Goal: Task Accomplishment & Management: Manage account settings

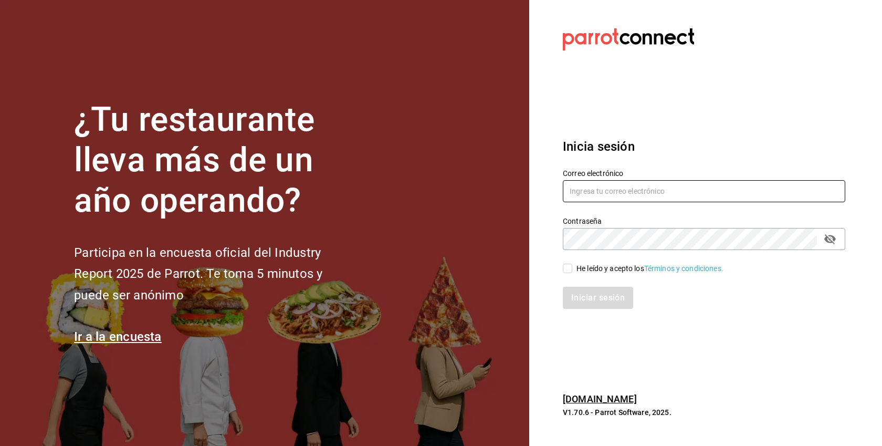
click at [624, 198] on input "text" at bounding box center [704, 191] width 283 height 22
click at [592, 263] on div "He leído y acepto los Términos y condiciones." at bounding box center [650, 268] width 147 height 11
click at [572, 264] on input "He leído y acepto los Términos y condiciones." at bounding box center [567, 268] width 9 height 9
checkbox input "true"
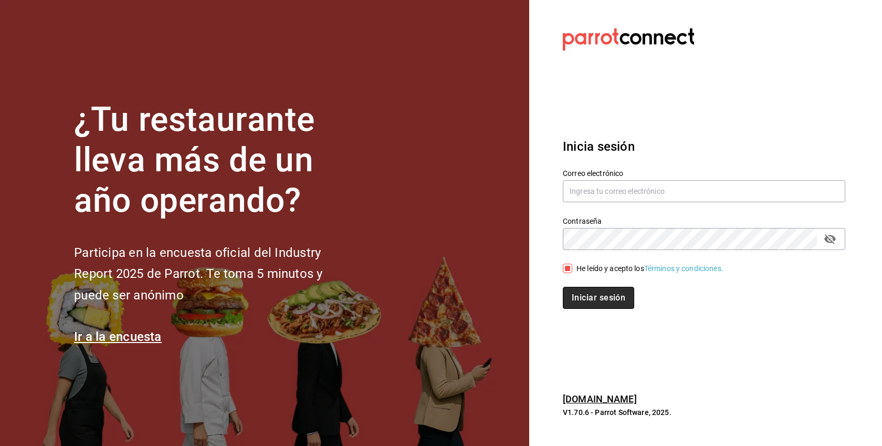
click at [599, 302] on button "Iniciar sesión" at bounding box center [598, 298] width 71 height 22
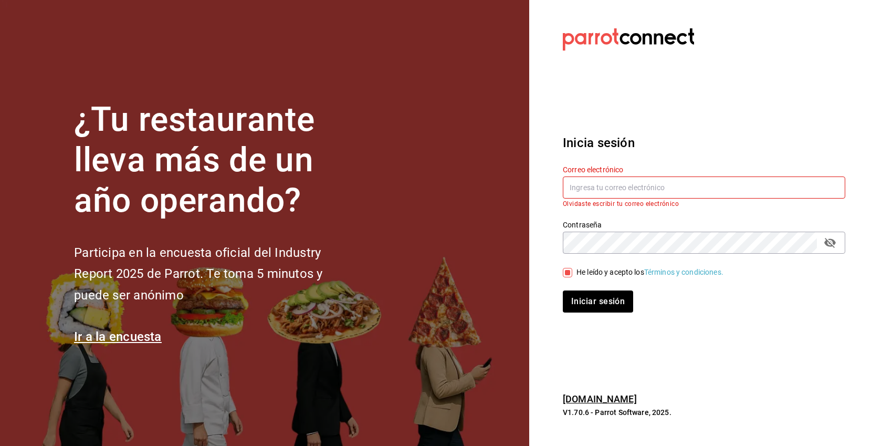
paste input "cristina@vallarta.com"
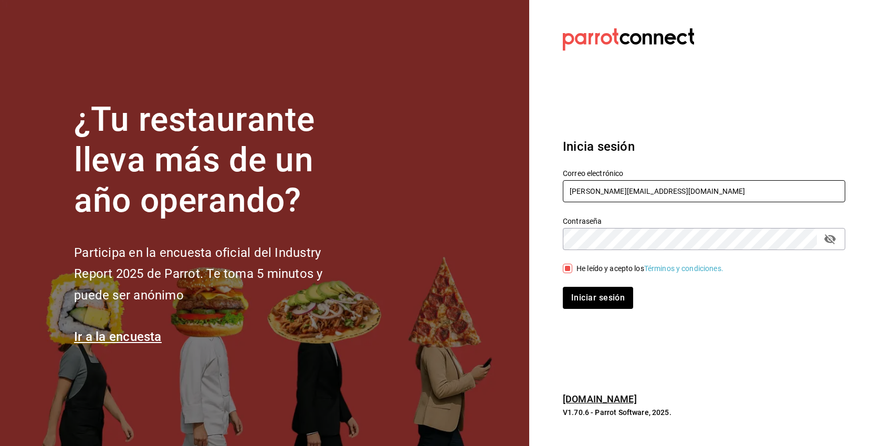
type input "cristina@vallarta.com"
click at [563, 287] on button "Iniciar sesión" at bounding box center [598, 298] width 70 height 22
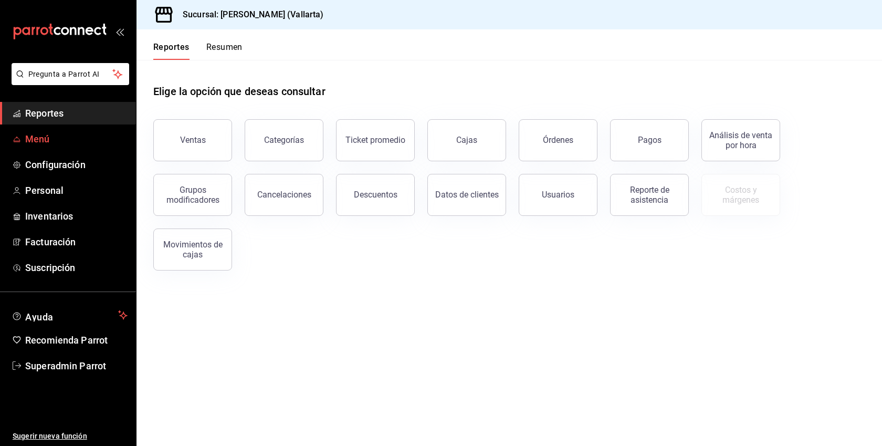
click at [72, 141] on span "Menú" at bounding box center [76, 139] width 102 height 14
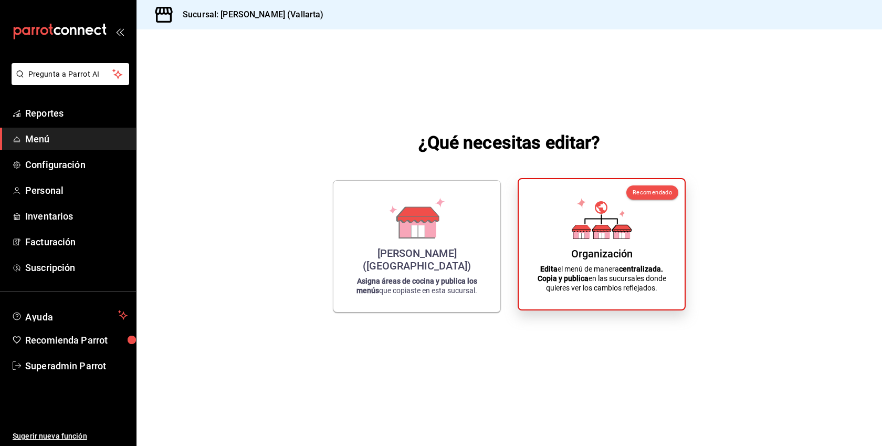
click at [606, 216] on icon at bounding box center [602, 218] width 60 height 41
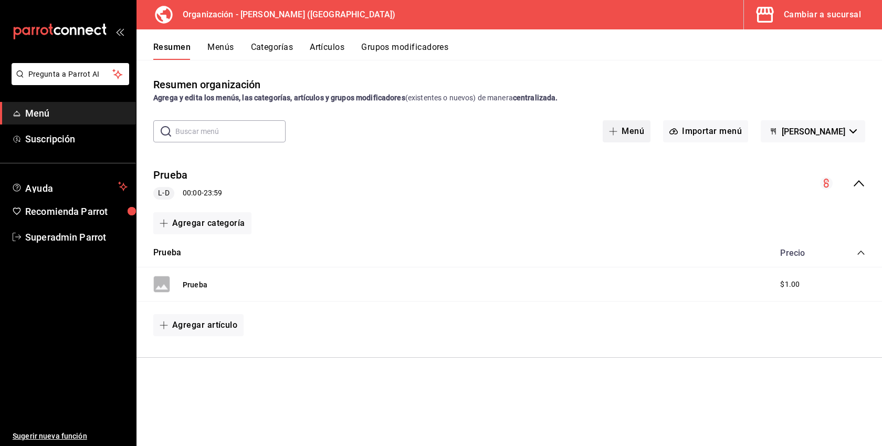
click at [629, 129] on button "Menú" at bounding box center [627, 131] width 48 height 22
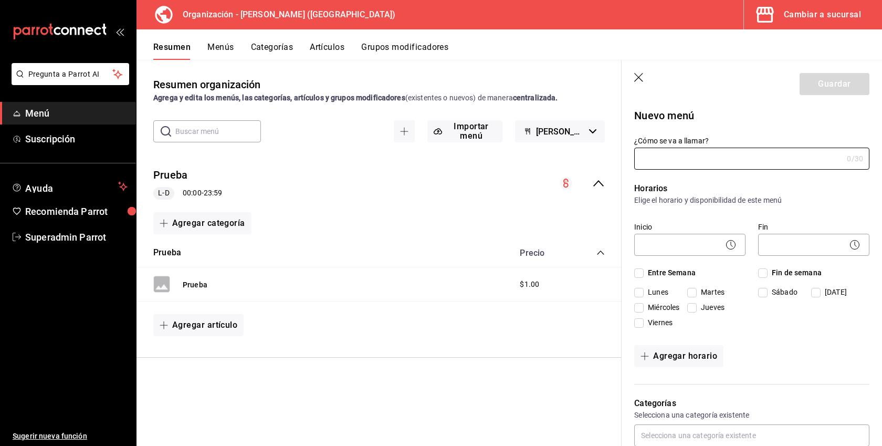
click at [639, 77] on icon "button" at bounding box center [639, 78] width 11 height 11
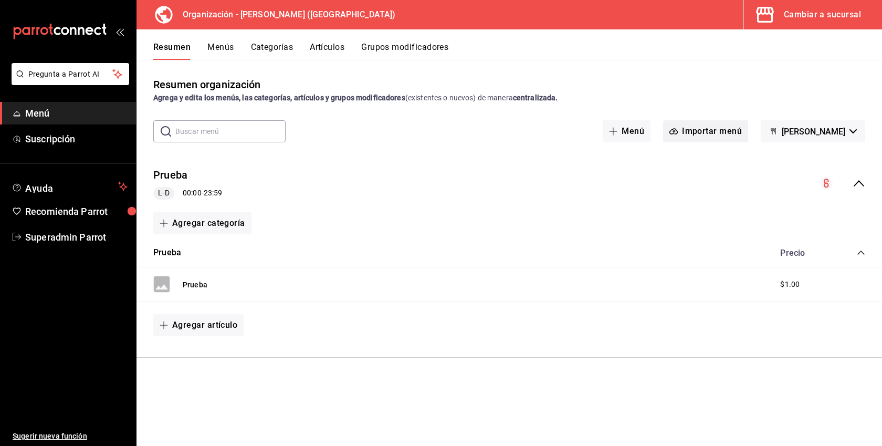
click at [694, 134] on button "Importar menú" at bounding box center [705, 131] width 85 height 22
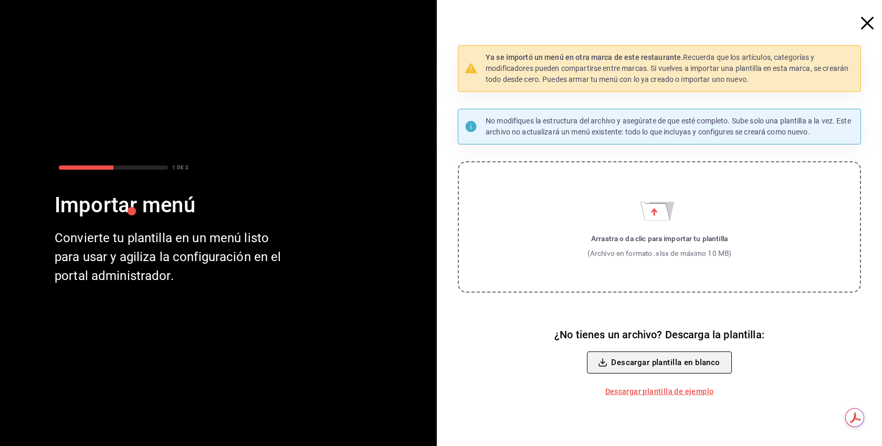
click at [679, 365] on button "Descargar plantilla en blanco" at bounding box center [659, 362] width 144 height 22
click at [859, 22] on div "Ya se importó un menú en otra marca de este restaurante. Recuerda que los artíc…" at bounding box center [663, 223] width 437 height 446
click at [866, 21] on icon "button" at bounding box center [867, 23] width 13 height 13
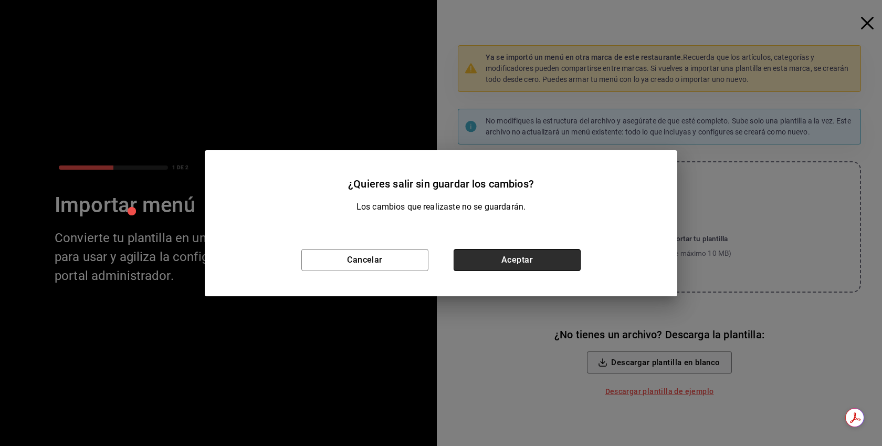
click at [508, 254] on button "Aceptar" at bounding box center [517, 260] width 127 height 22
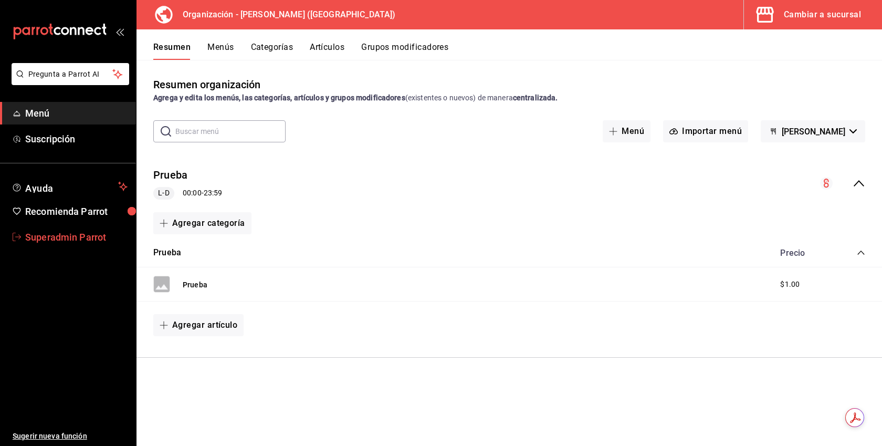
click at [91, 239] on span "Superadmin Parrot" at bounding box center [76, 237] width 102 height 14
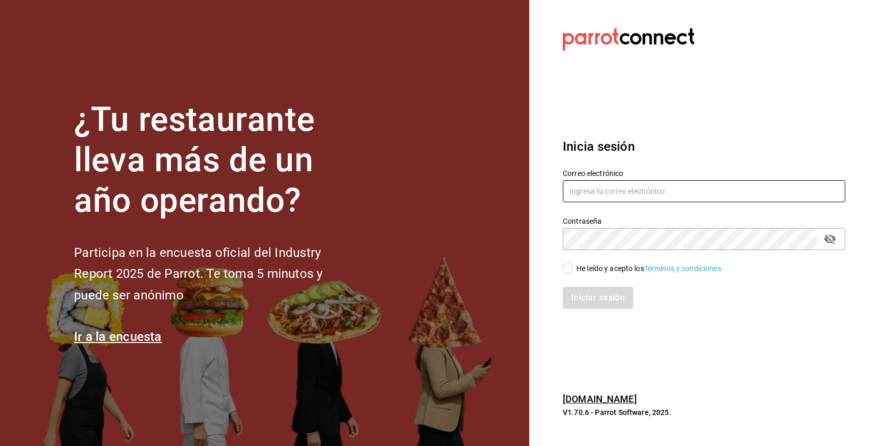
click at [612, 196] on input "text" at bounding box center [704, 191] width 283 height 22
click at [611, 270] on div "He leído y acepto los Términos y condiciones." at bounding box center [650, 268] width 147 height 11
click at [572, 270] on input "He leído y acepto los Términos y condiciones." at bounding box center [567, 268] width 9 height 9
checkbox input "true"
click at [616, 193] on input "text" at bounding box center [704, 191] width 283 height 22
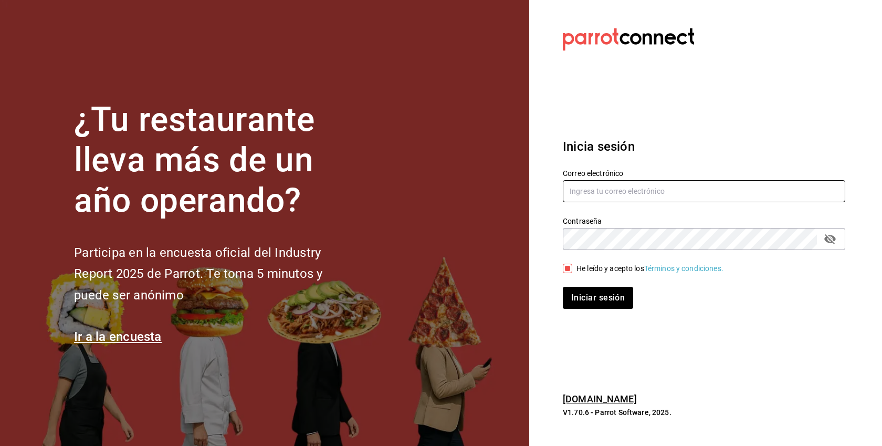
paste input "taqueriadonpepe@cdmx.com"
type input "taqueriadonpepe@cdmx.com"
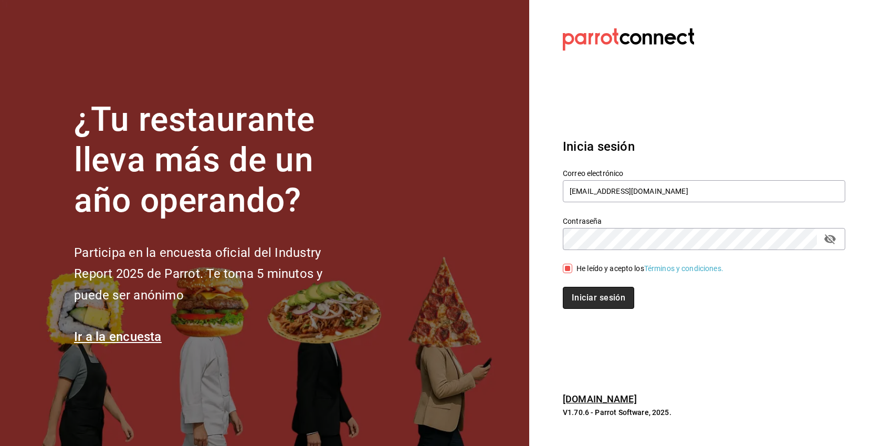
click at [597, 301] on button "Iniciar sesión" at bounding box center [598, 298] width 71 height 22
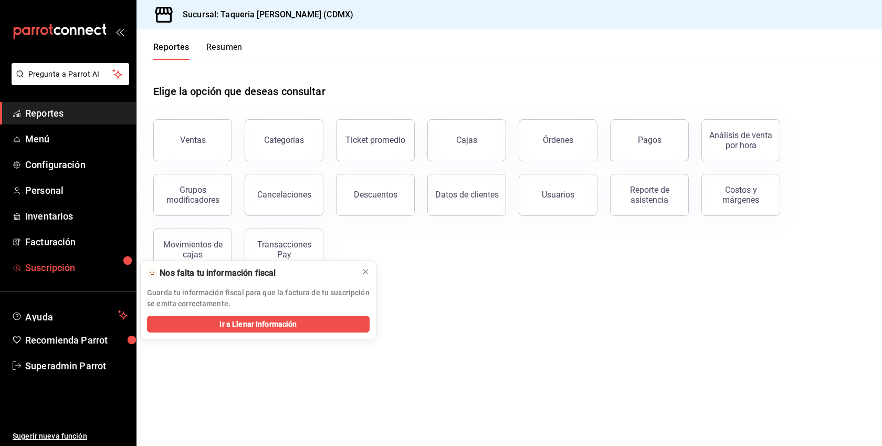
click at [59, 262] on span "Suscripción" at bounding box center [76, 267] width 102 height 14
